Goal: Task Accomplishment & Management: Manage account settings

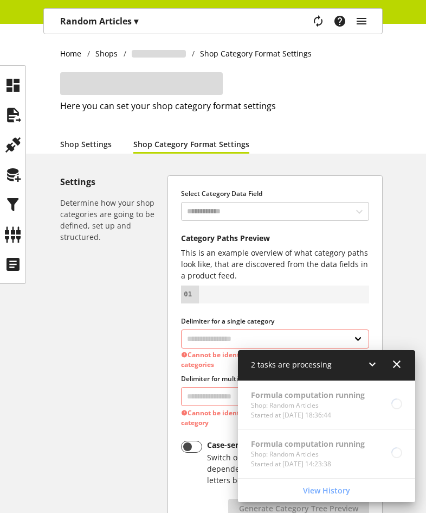
select select "*"
select select
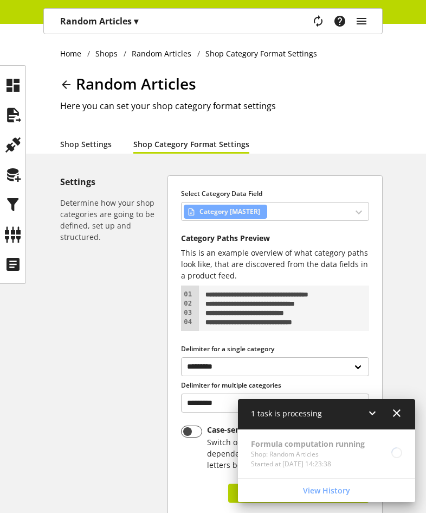
scroll to position [35, 0]
click at [8, 227] on icon at bounding box center [12, 235] width 17 height 22
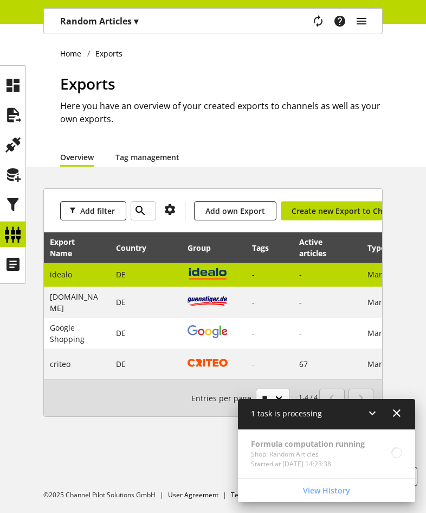
click at [146, 279] on td "DE" at bounding box center [146, 275] width 72 height 24
select select "********"
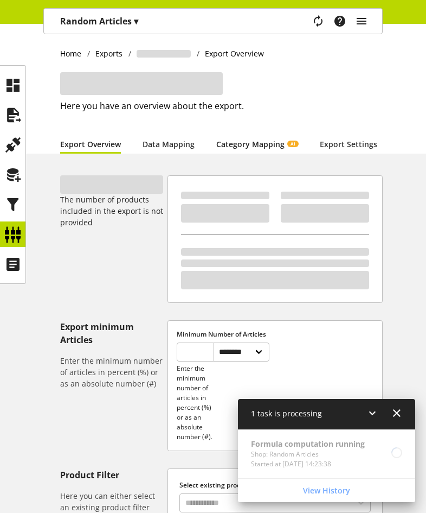
click at [225, 142] on link "Category Mapping AI" at bounding box center [257, 143] width 82 height 11
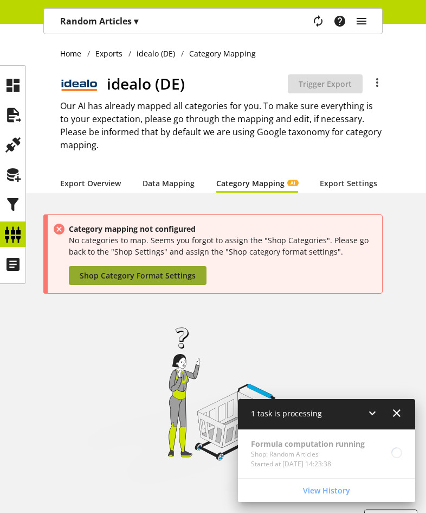
click at [143, 281] on span "Shop Category Format Settings" at bounding box center [138, 275] width 116 height 11
select select "*"
select select
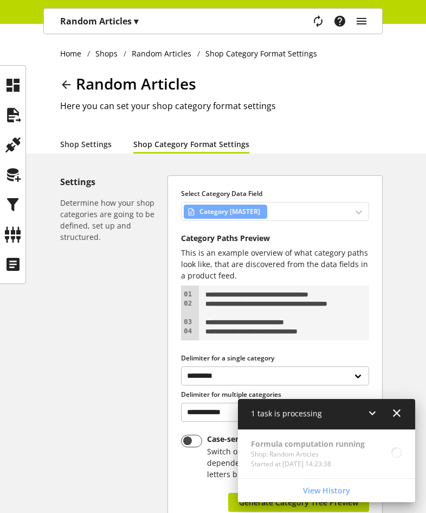
click at [308, 210] on div "Category [MASTER]" at bounding box center [275, 211] width 188 height 19
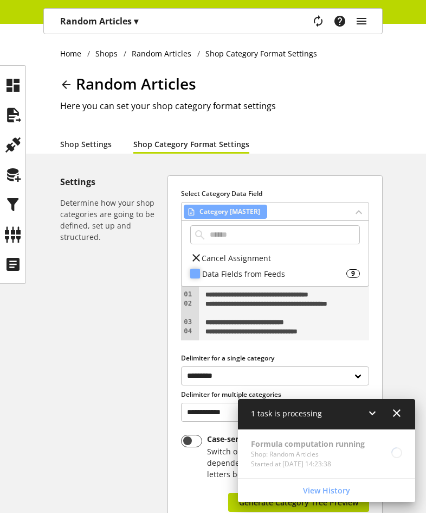
click at [269, 275] on div "Data Fields from Feeds" at bounding box center [274, 273] width 144 height 11
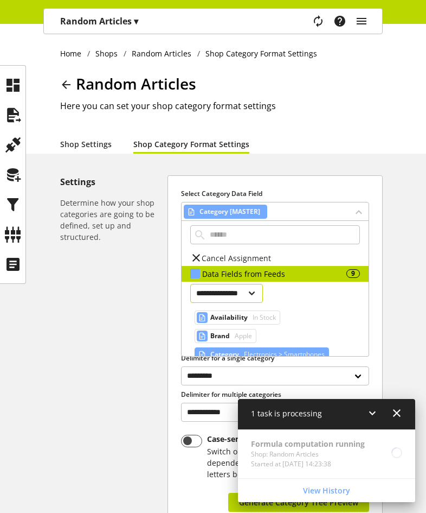
scroll to position [54, 0]
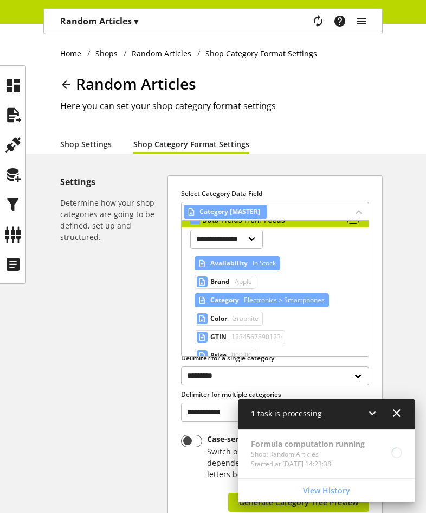
click at [255, 262] on span "In Stock" at bounding box center [264, 263] width 26 height 13
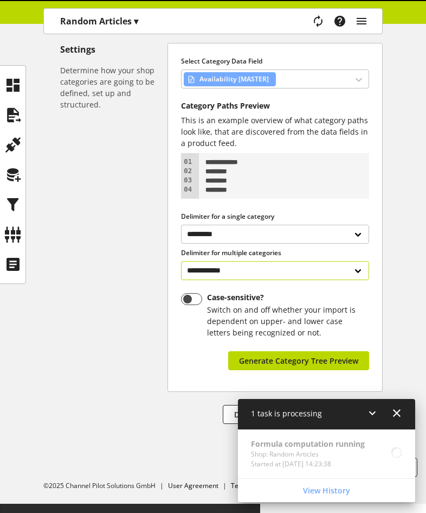
scroll to position [123, 0]
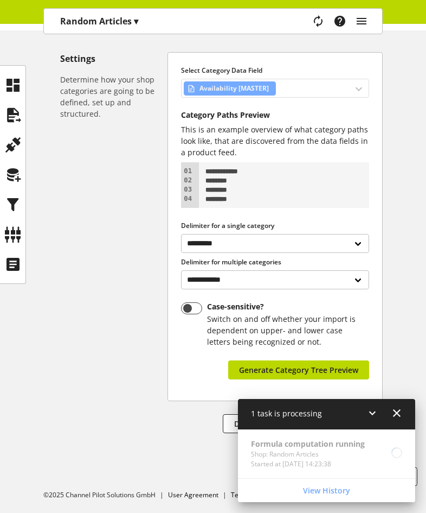
click at [262, 79] on div "Availability [MASTER]" at bounding box center [275, 88] width 188 height 19
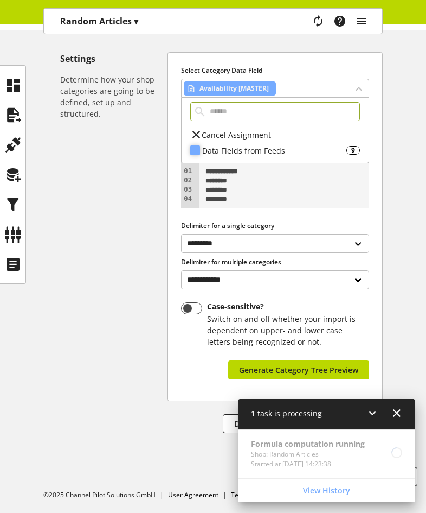
click at [272, 145] on div "Data Fields from Feeds" at bounding box center [274, 150] width 144 height 11
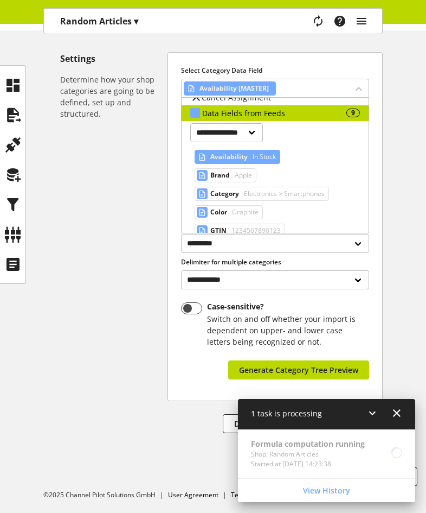
scroll to position [54, 0]
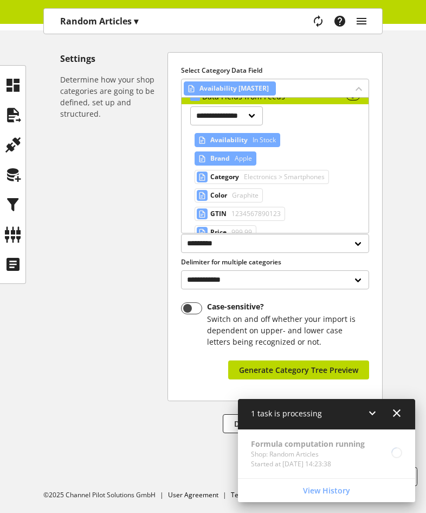
click at [222, 160] on span "Brand" at bounding box center [221, 158] width 20 height 13
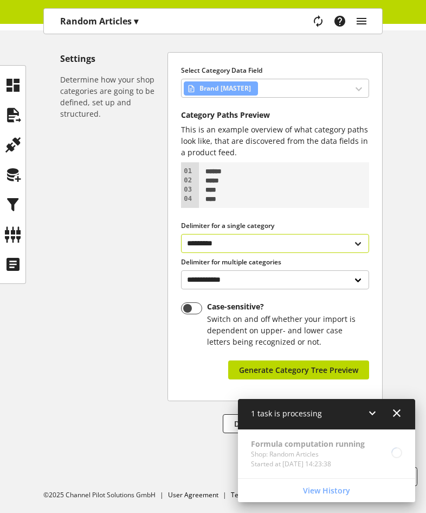
click at [268, 247] on select "**********" at bounding box center [275, 243] width 188 height 19
select select "*"
click at [181, 234] on select "**********" at bounding box center [275, 243] width 188 height 19
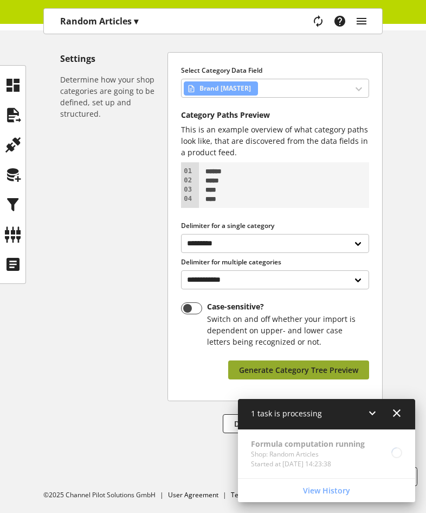
click at [347, 366] on span "Generate Category Tree Preview" at bounding box center [298, 369] width 119 height 11
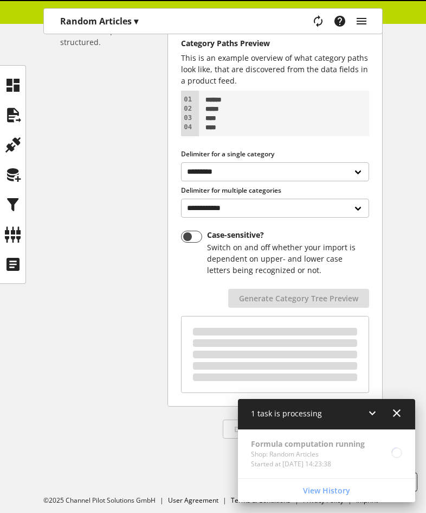
scroll to position [200, 0]
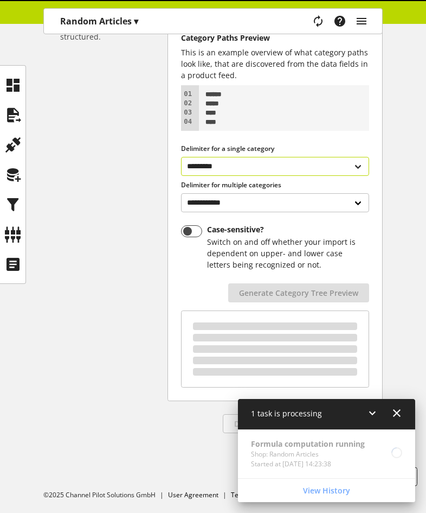
click at [282, 164] on select "**********" at bounding box center [275, 166] width 188 height 19
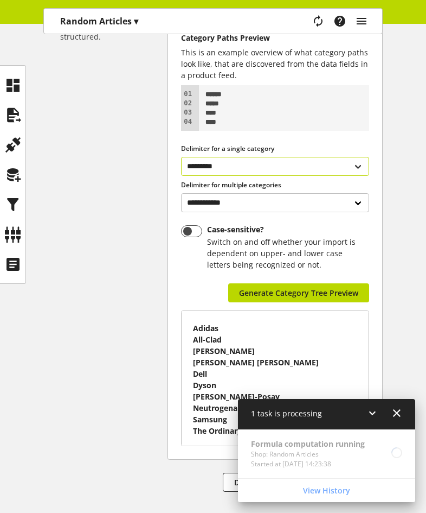
click at [286, 162] on select "**********" at bounding box center [275, 166] width 188 height 19
click at [404, 158] on div "**********" at bounding box center [213, 255] width 426 height 560
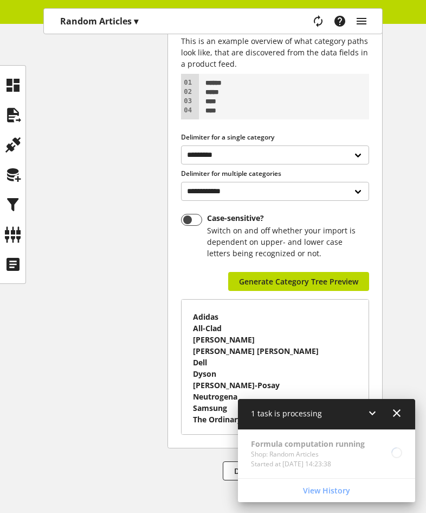
scroll to position [259, 0]
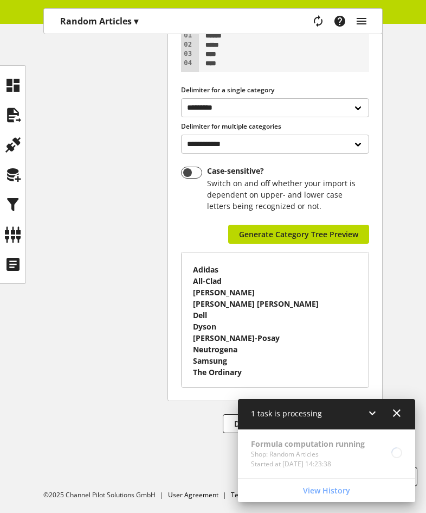
click at [367, 411] on icon at bounding box center [372, 413] width 13 height 20
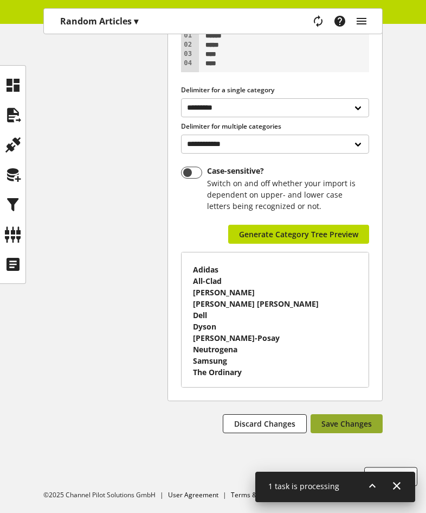
click at [317, 417] on button "Save Changes" at bounding box center [347, 423] width 72 height 19
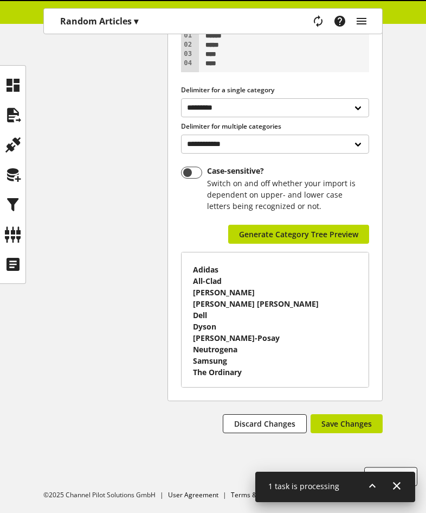
click at [366, 485] on icon at bounding box center [372, 486] width 13 height 20
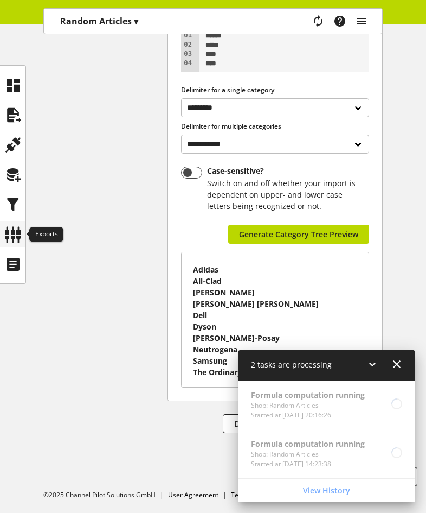
click at [11, 239] on icon at bounding box center [12, 235] width 17 height 22
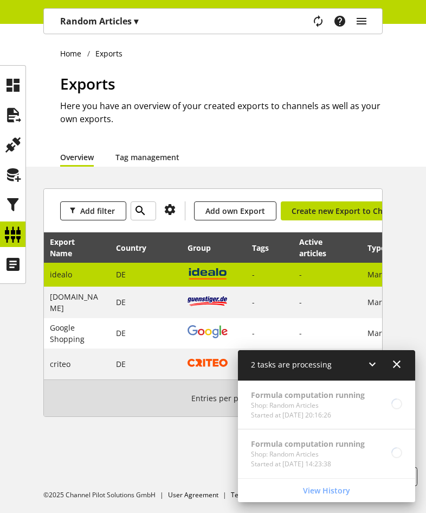
click at [157, 276] on td "DE" at bounding box center [146, 275] width 72 height 24
select select "********"
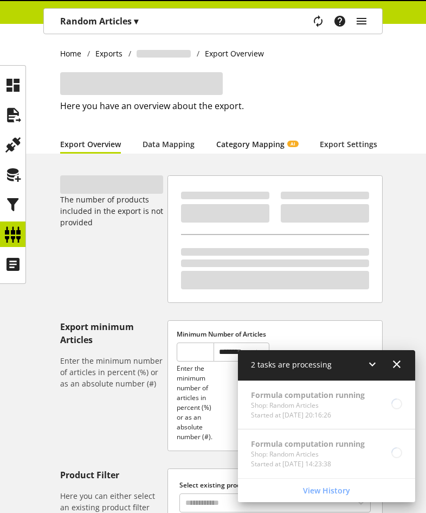
click at [236, 150] on link "Category Mapping AI" at bounding box center [257, 143] width 82 height 11
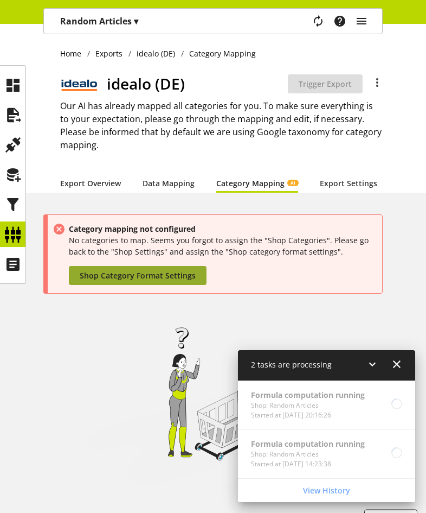
click at [153, 281] on span "Shop Category Format Settings" at bounding box center [138, 275] width 116 height 11
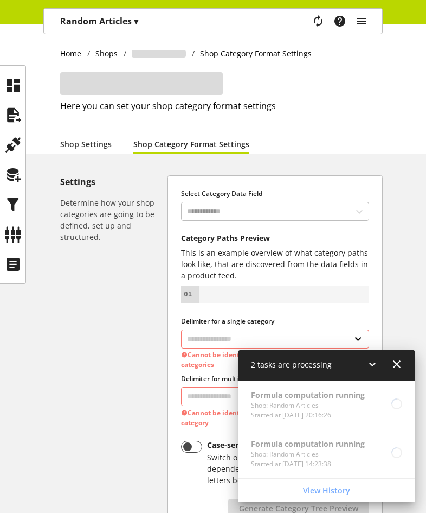
select select "*"
select select
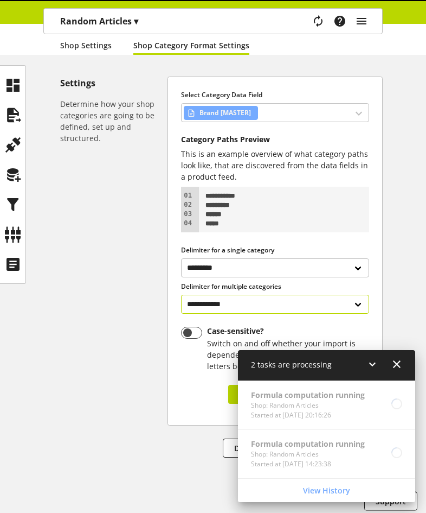
scroll to position [109, 0]
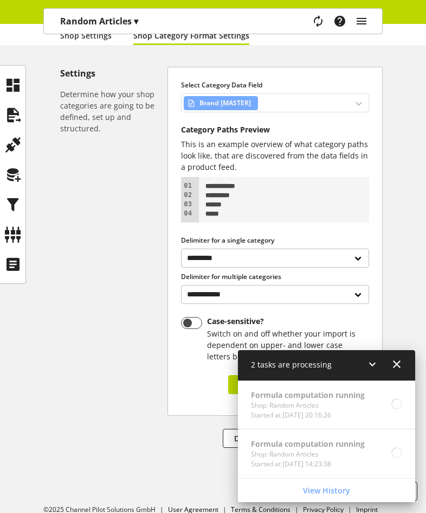
click at [290, 109] on div "Brand [MASTER]" at bounding box center [275, 102] width 188 height 19
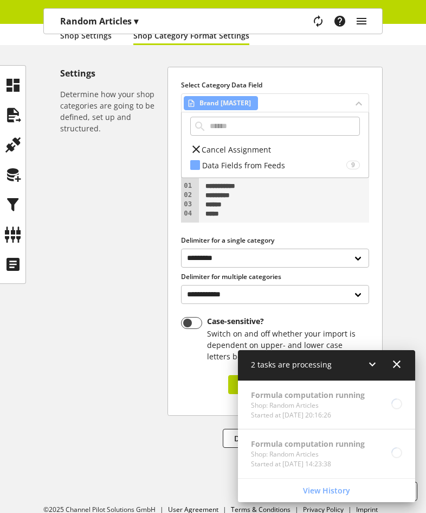
click at [290, 109] on div "Brand [MASTER]" at bounding box center [275, 102] width 188 height 19
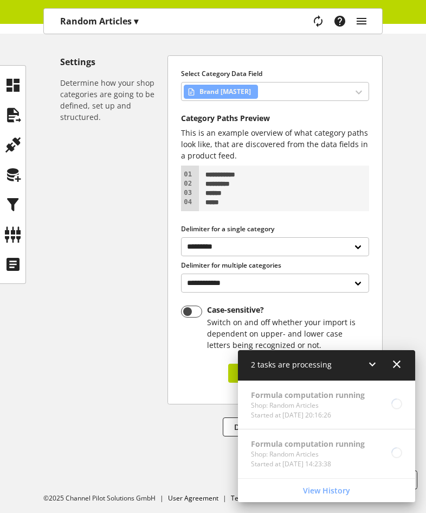
scroll to position [123, 0]
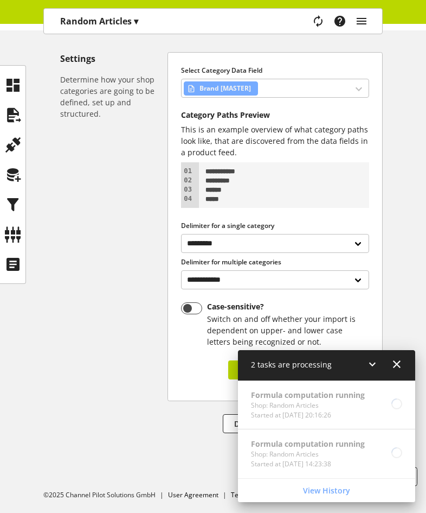
click at [368, 364] on icon at bounding box center [372, 364] width 13 height 20
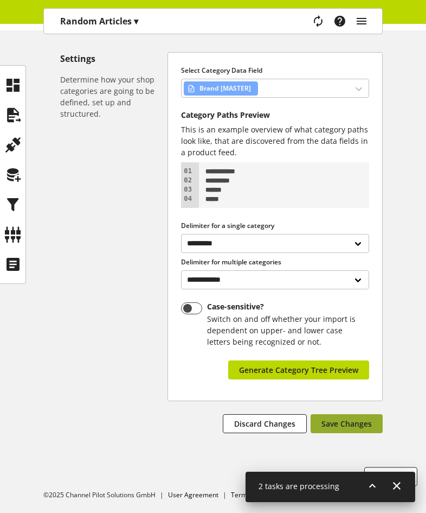
click at [362, 422] on span "Save Changes" at bounding box center [347, 423] width 50 height 11
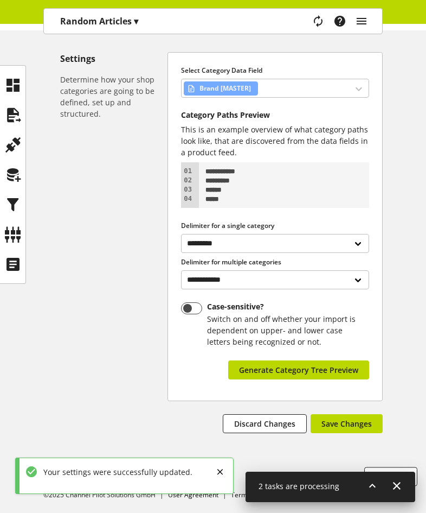
click at [373, 485] on icon at bounding box center [372, 486] width 13 height 20
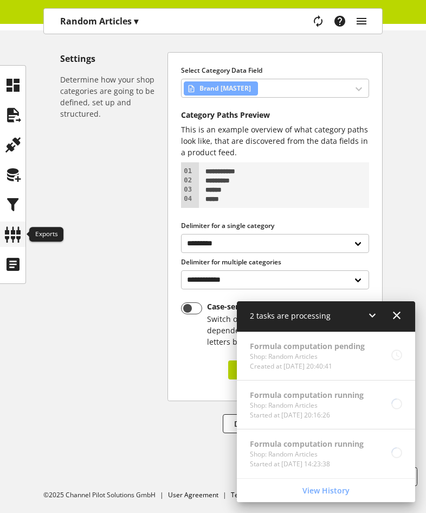
click at [15, 228] on icon at bounding box center [12, 235] width 17 height 22
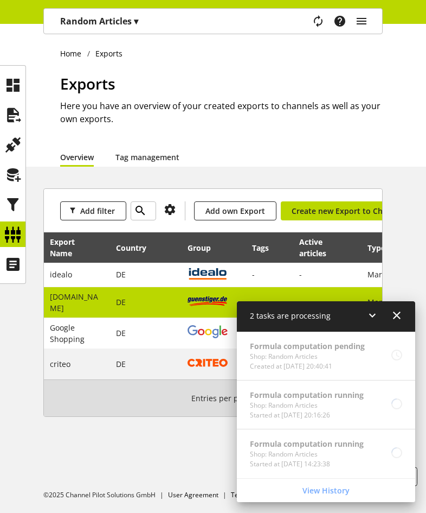
click at [165, 303] on td "DE" at bounding box center [146, 302] width 72 height 31
select select "********"
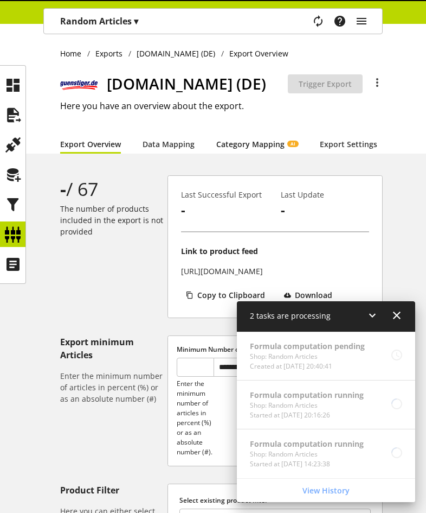
click at [251, 142] on link "Category Mapping AI" at bounding box center [257, 143] width 82 height 11
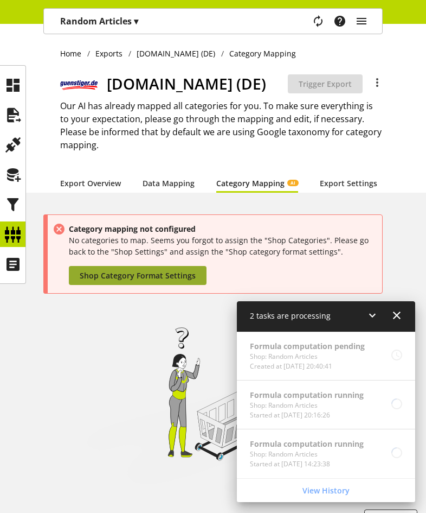
click at [179, 285] on link "Shop Category Format Settings" at bounding box center [138, 275] width 138 height 19
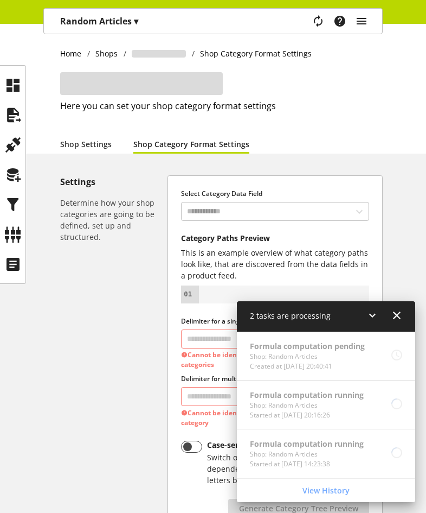
select select "*"
select select
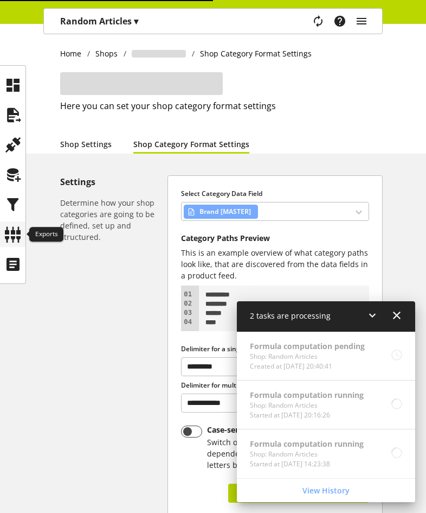
click at [13, 236] on icon at bounding box center [12, 235] width 17 height 22
